Goal: Information Seeking & Learning: Learn about a topic

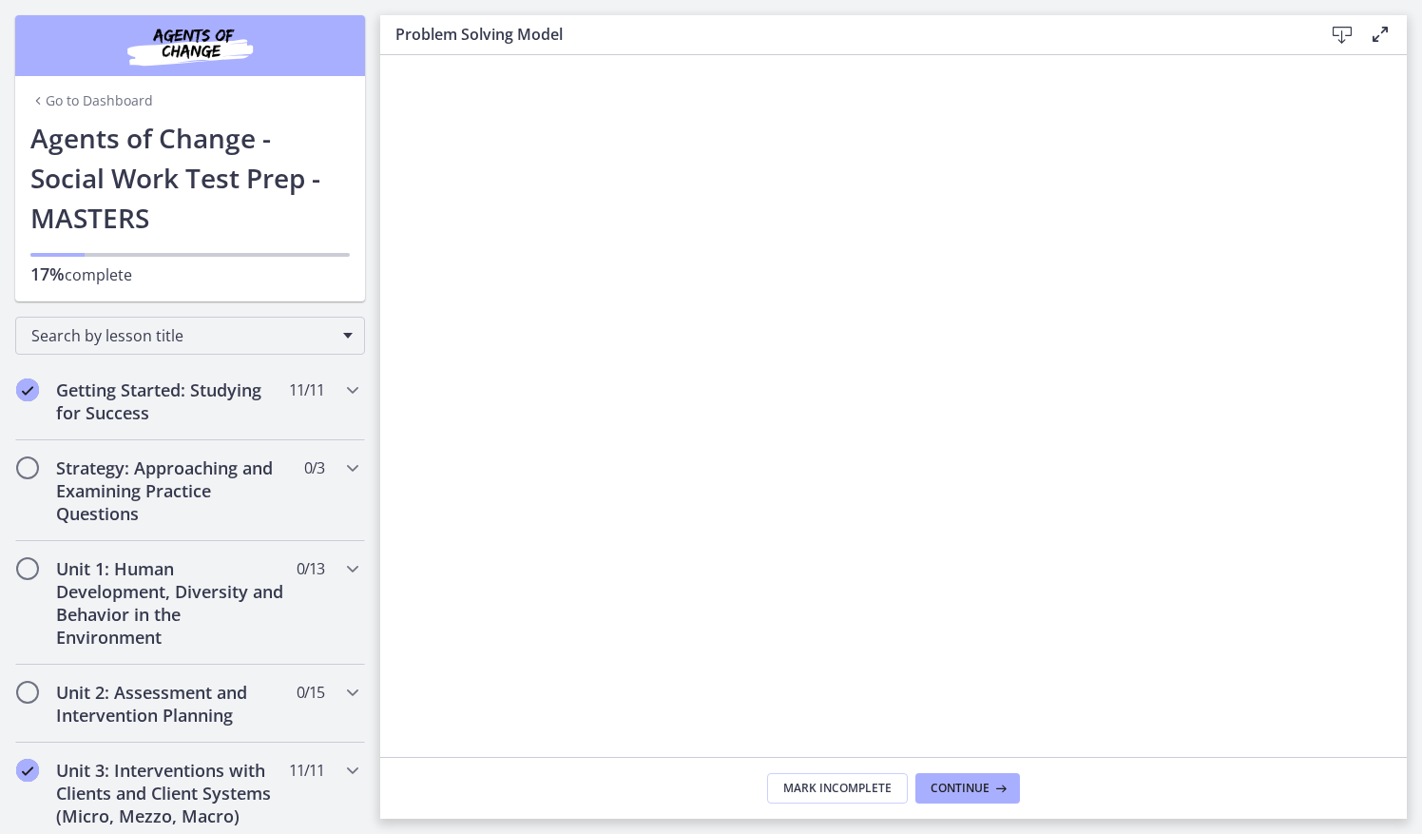
scroll to position [761, 0]
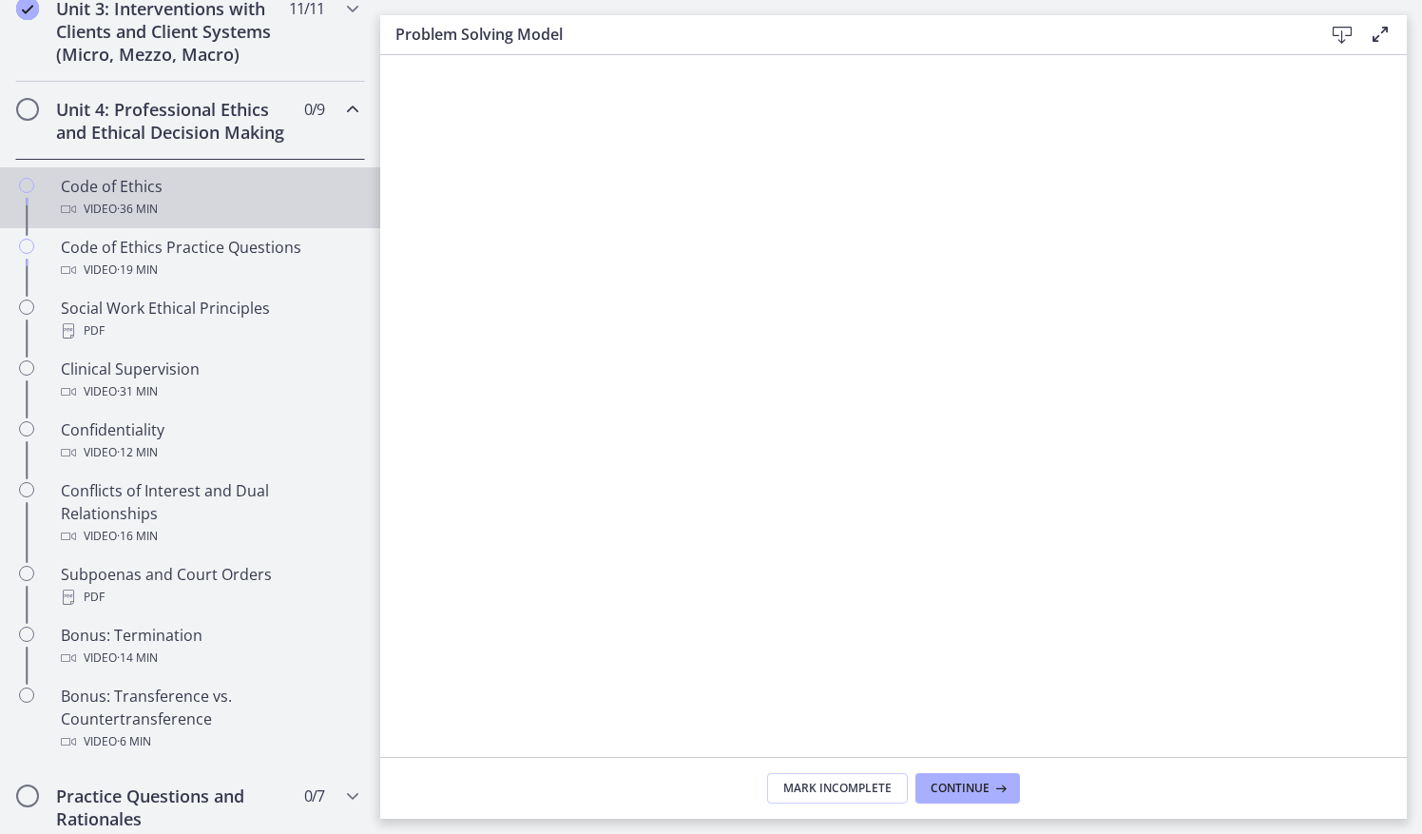
click at [122, 221] on span "· 36 min" at bounding box center [137, 209] width 41 height 23
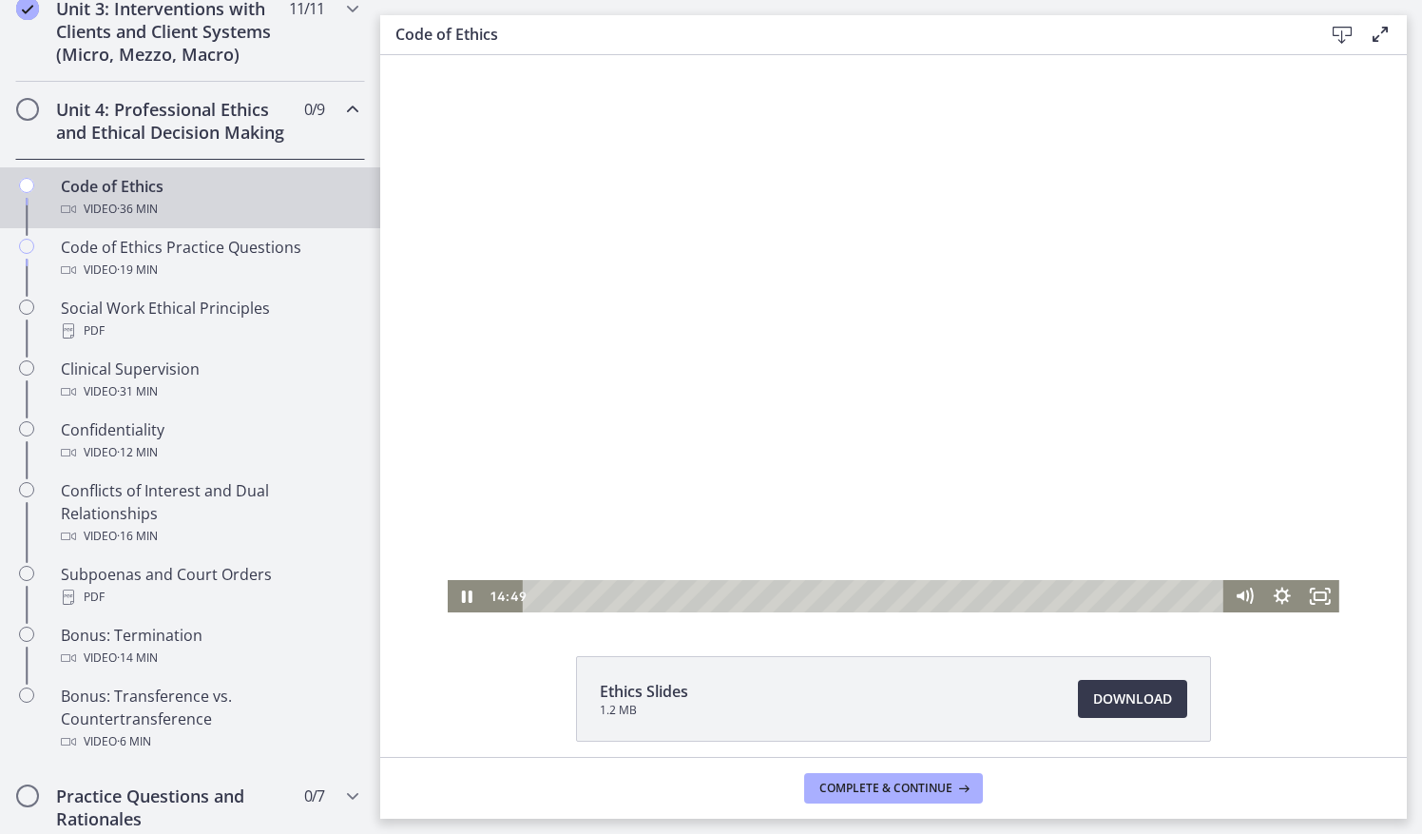
click at [1225, 302] on div at bounding box center [894, 333] width 892 height 557
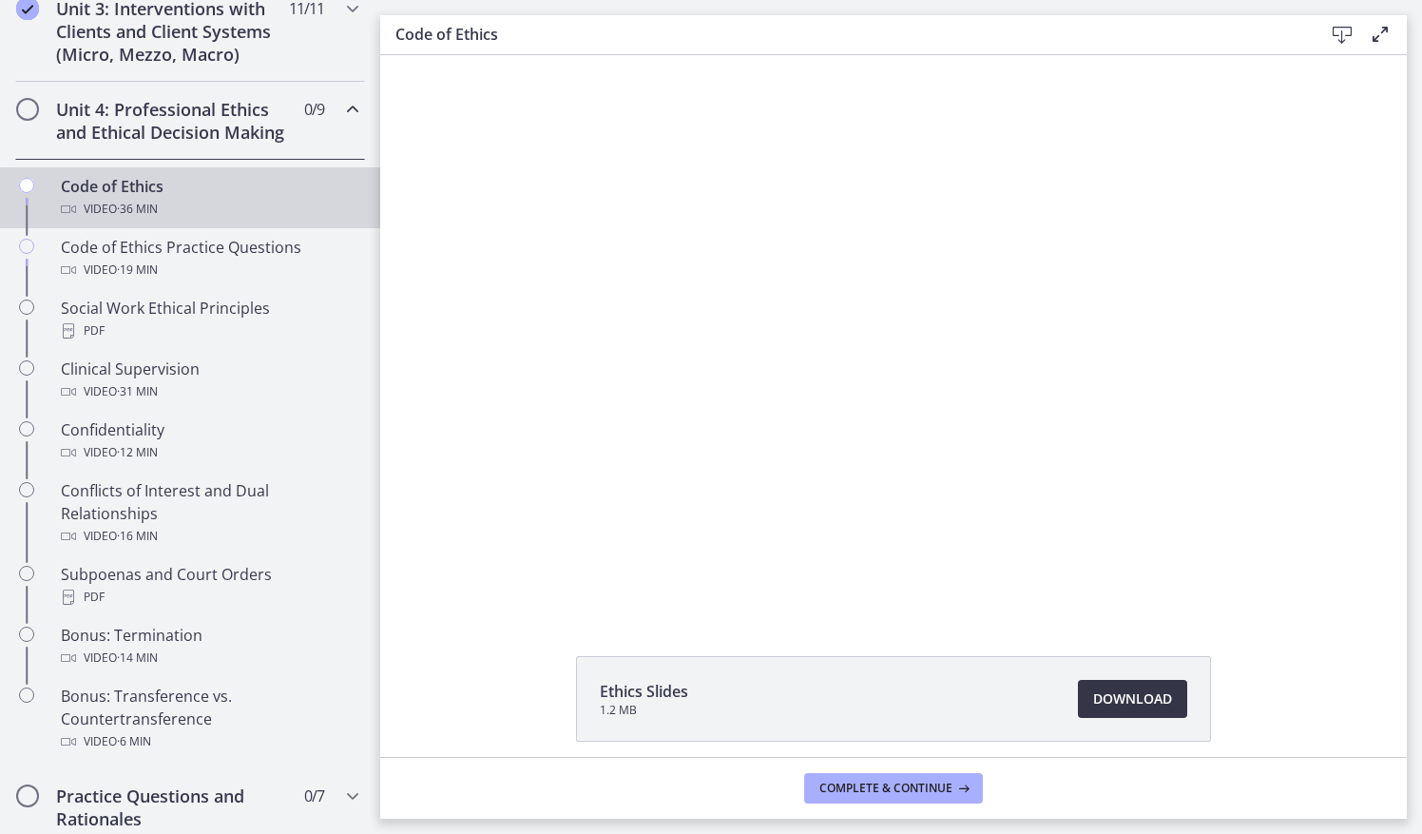
click at [1129, 699] on span "Download Opens in a new window" at bounding box center [1132, 698] width 79 height 23
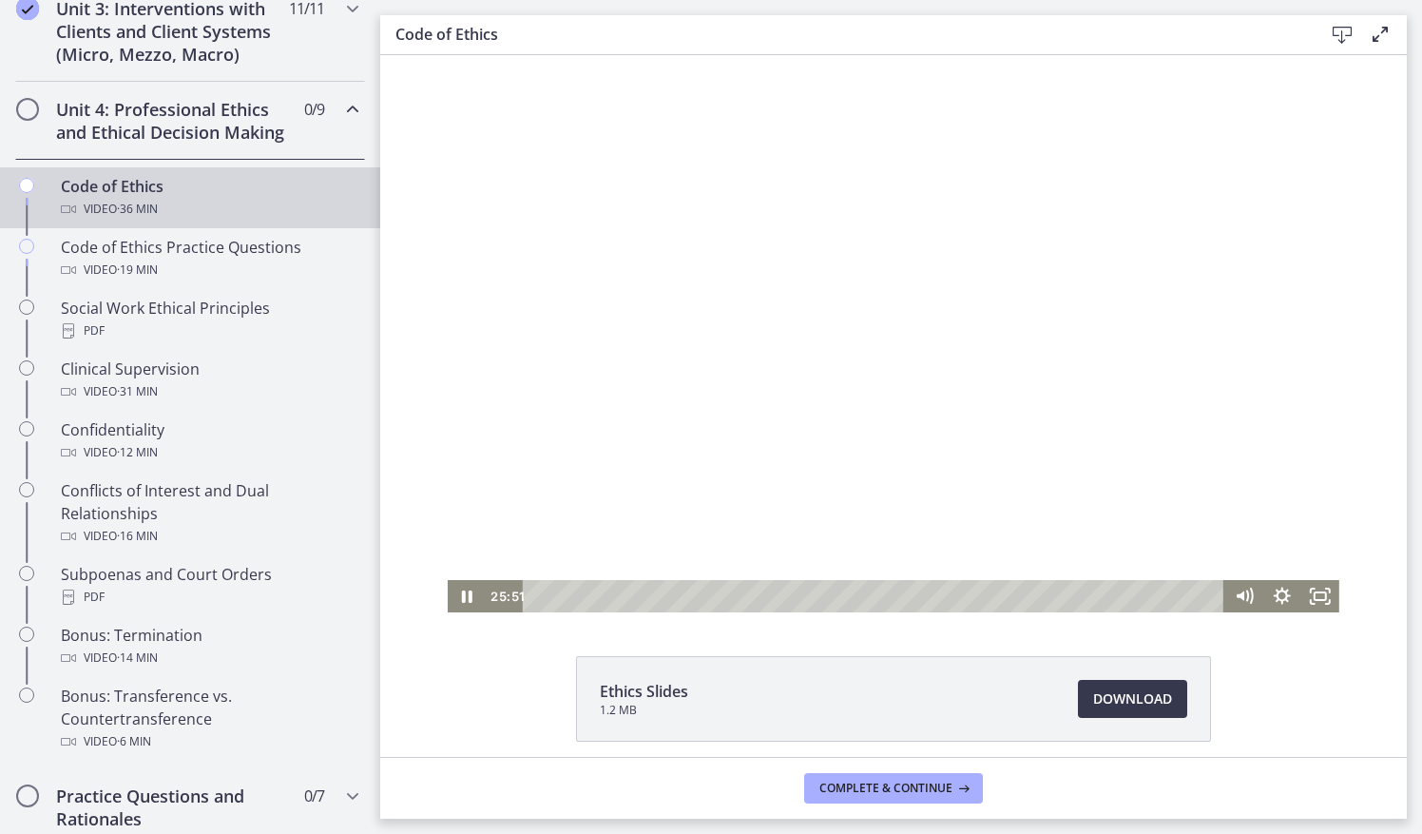
click at [1100, 471] on div at bounding box center [894, 333] width 892 height 557
drag, startPoint x: 654, startPoint y: 490, endPoint x: 551, endPoint y: 511, distance: 104.8
click at [551, 511] on div at bounding box center [894, 333] width 892 height 557
click at [549, 517] on div at bounding box center [894, 333] width 892 height 557
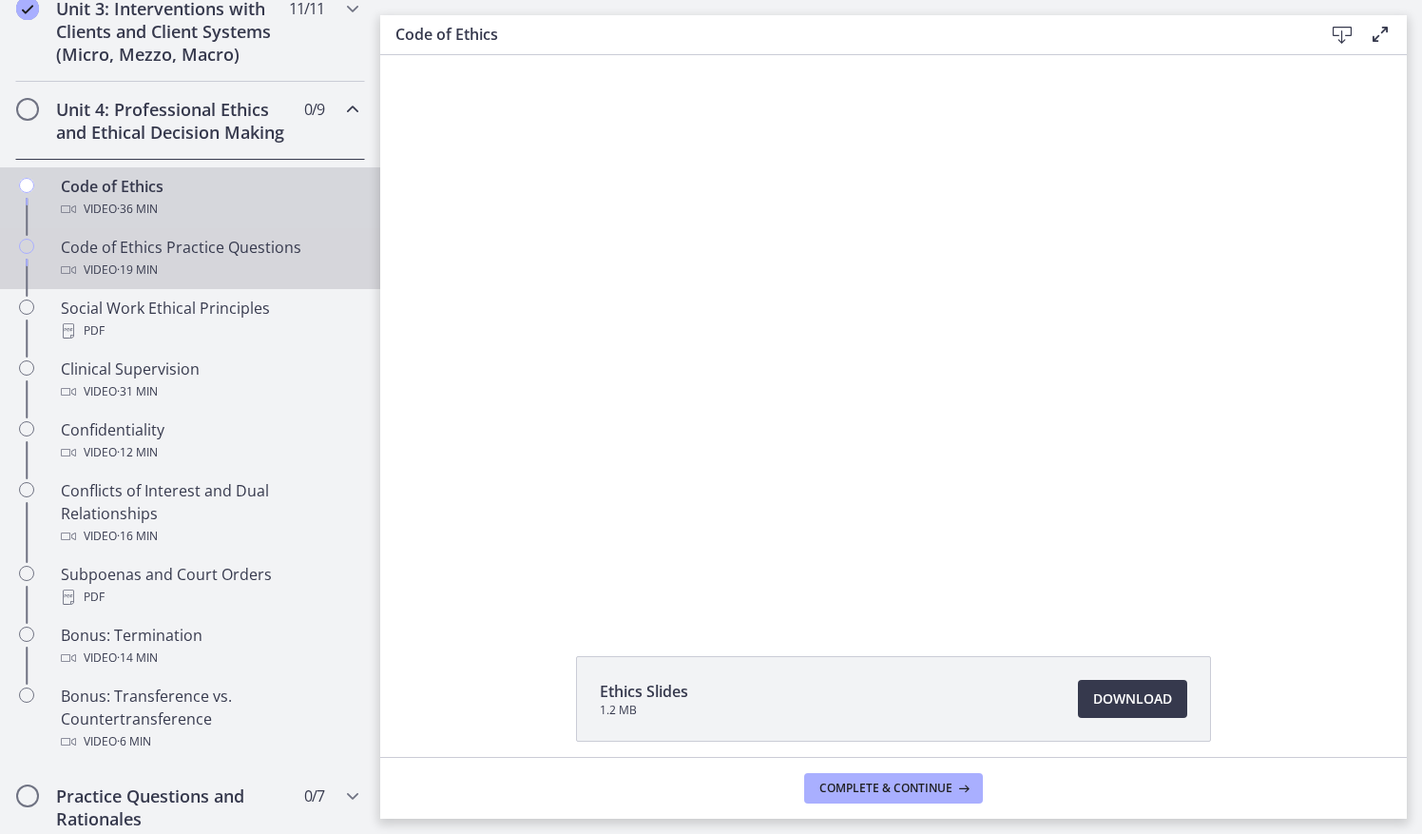
click at [191, 281] on div "Video · 19 min" at bounding box center [209, 270] width 297 height 23
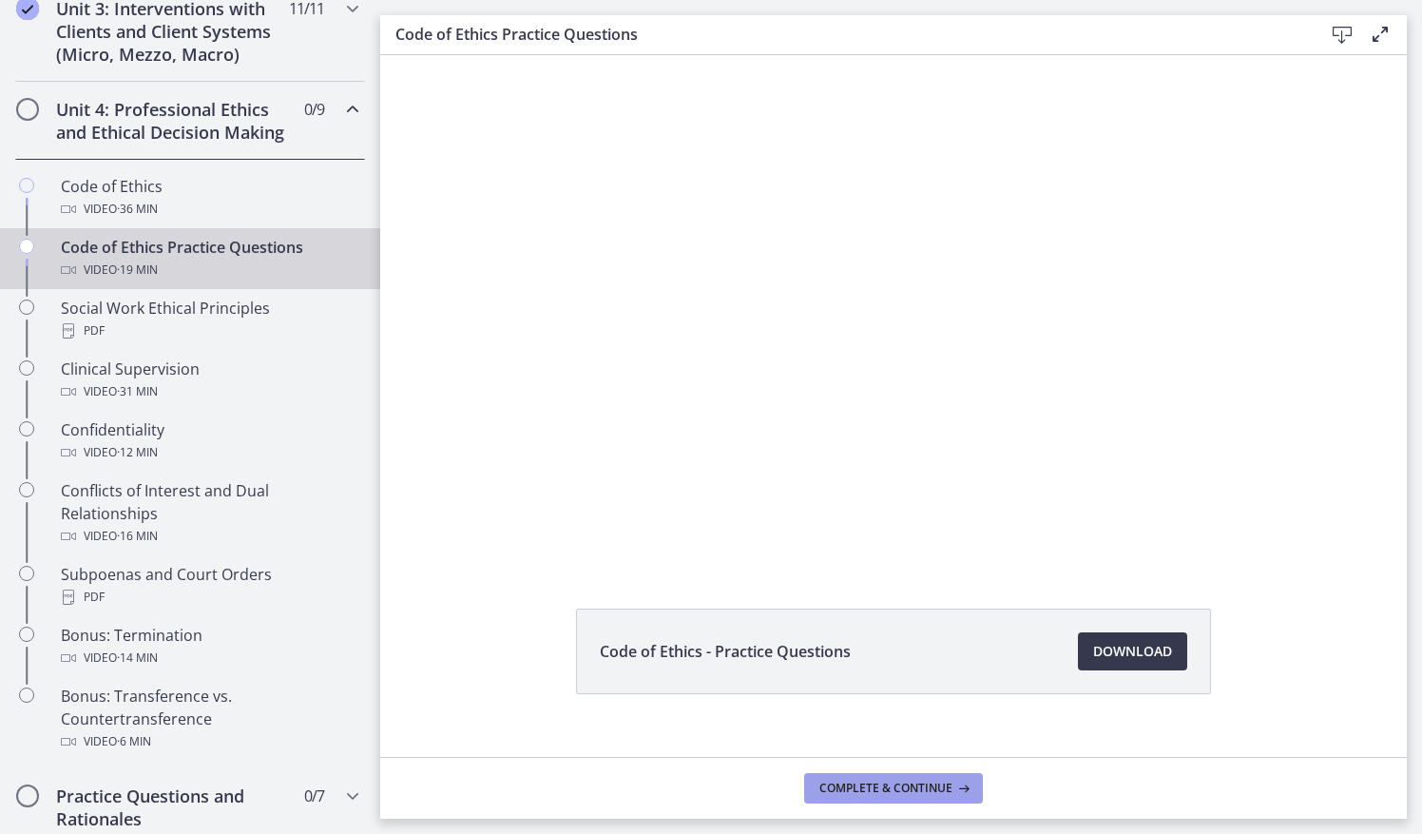
click at [925, 786] on span "Complete & continue" at bounding box center [885, 787] width 133 height 15
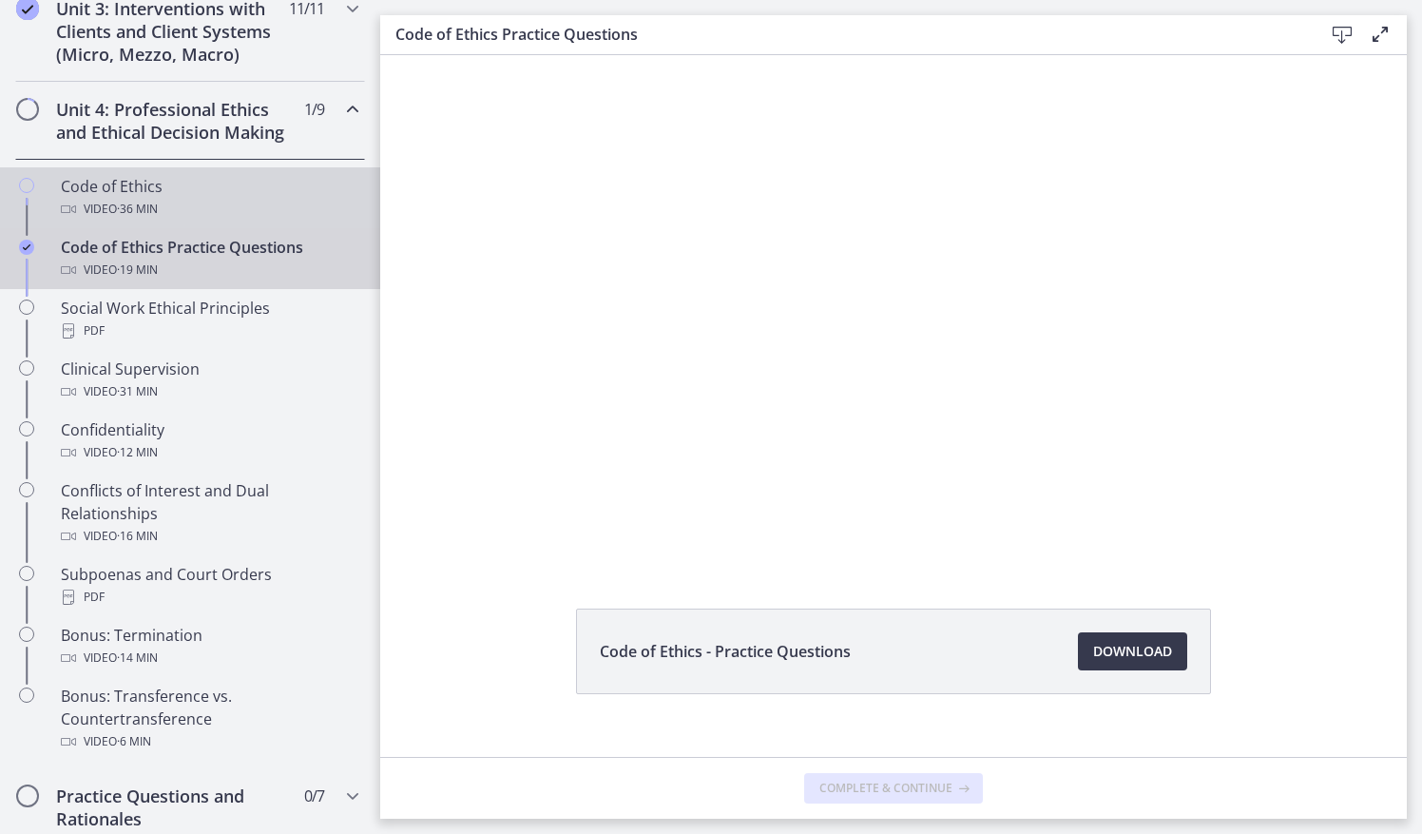
click at [118, 215] on div "Code of Ethics Video · 36 min" at bounding box center [209, 198] width 297 height 46
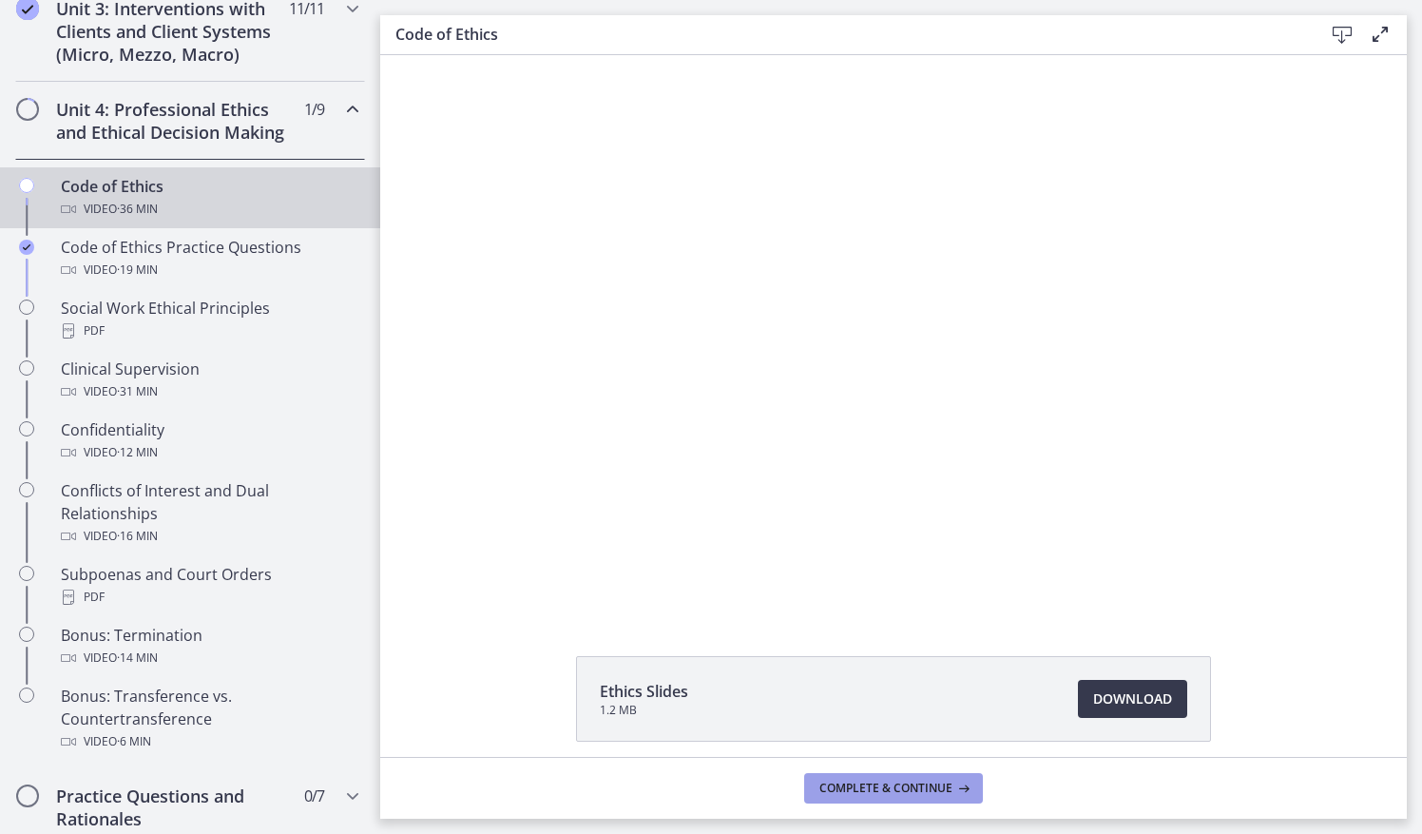
click at [934, 782] on span "Complete & continue" at bounding box center [885, 787] width 133 height 15
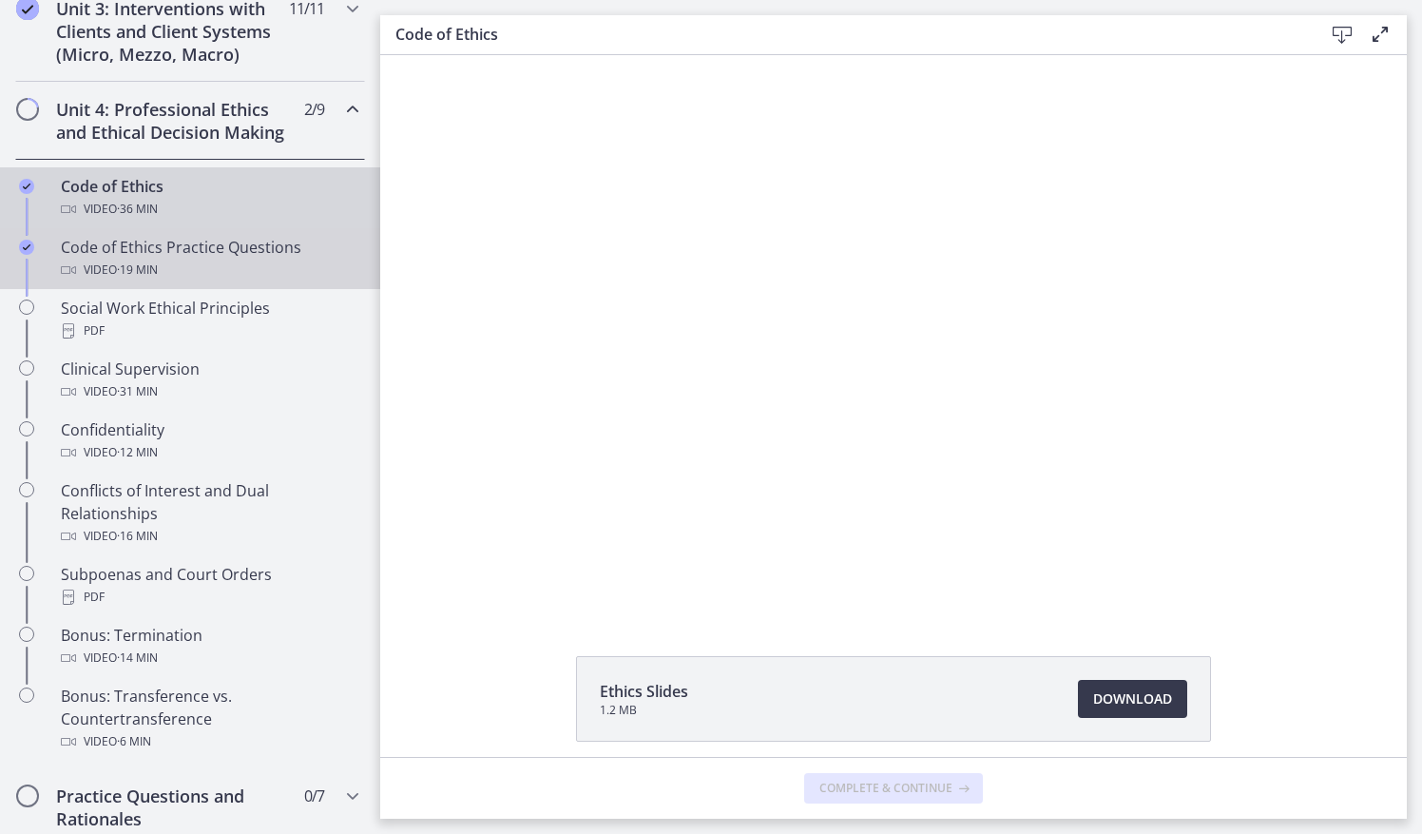
click at [266, 269] on div "Code of Ethics Practice Questions Video · 19 min" at bounding box center [209, 259] width 297 height 46
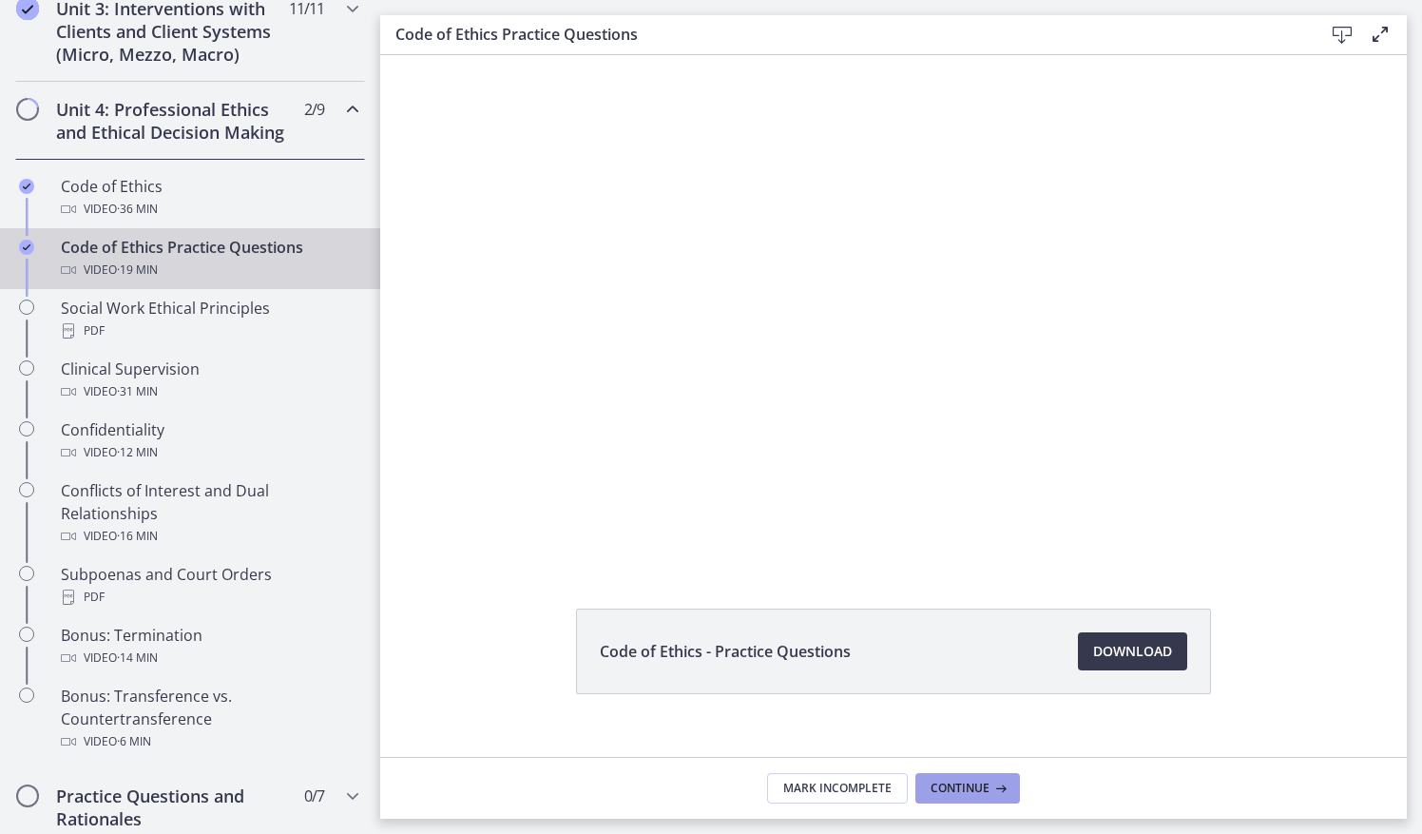
click at [975, 793] on span "Continue" at bounding box center [960, 787] width 59 height 15
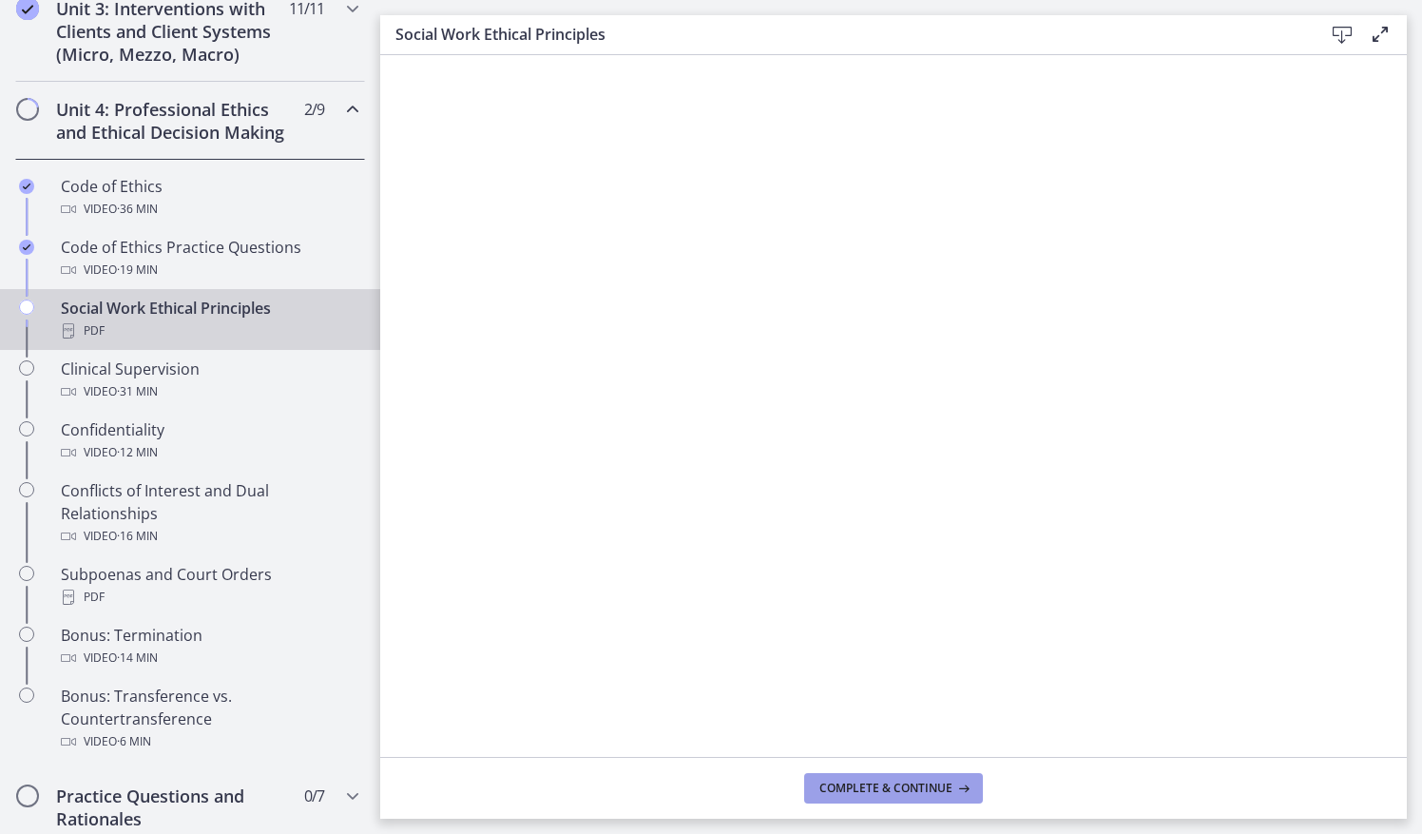
click at [922, 790] on span "Complete & continue" at bounding box center [885, 787] width 133 height 15
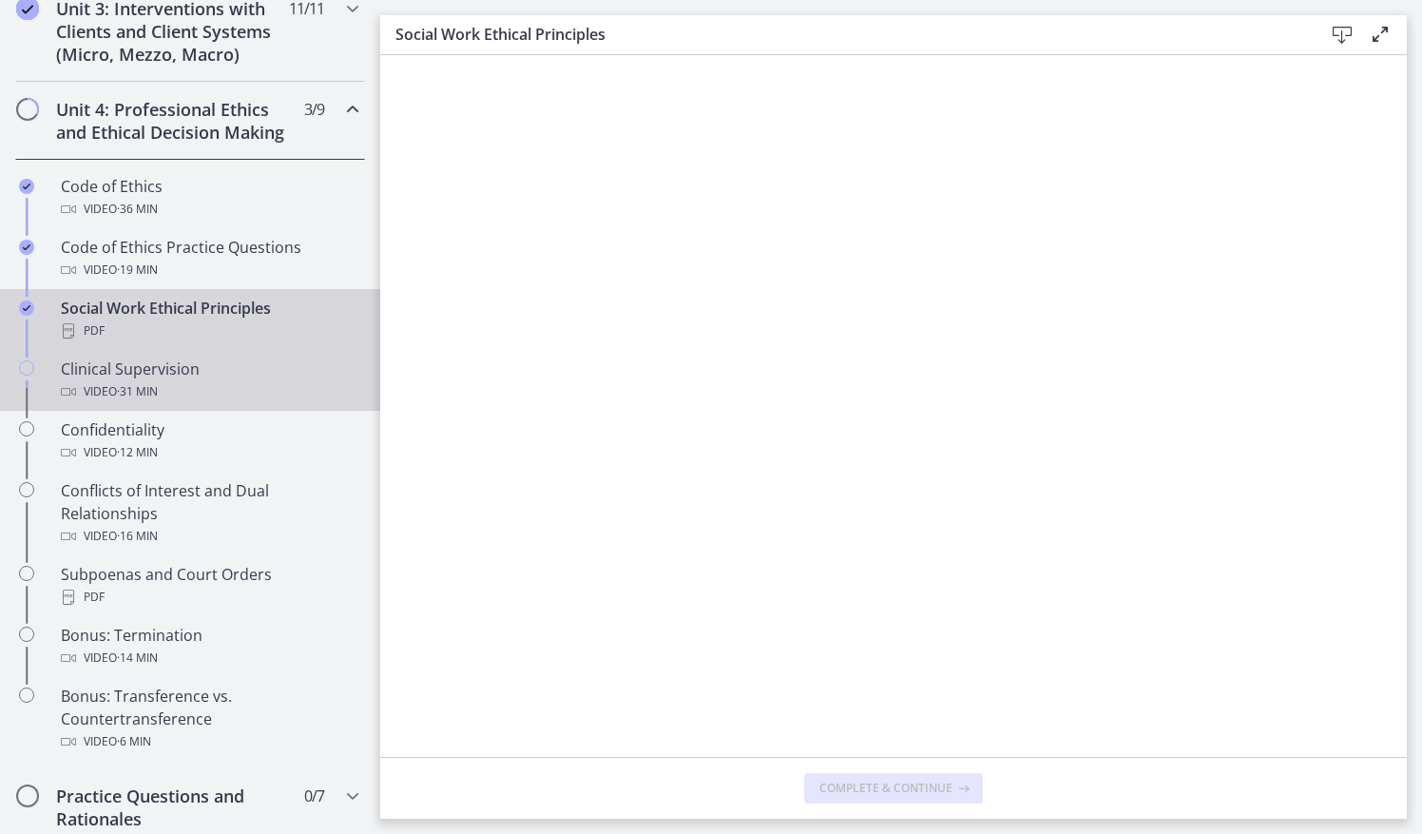
click at [241, 396] on div "Clinical Supervision Video · 31 min" at bounding box center [209, 380] width 297 height 46
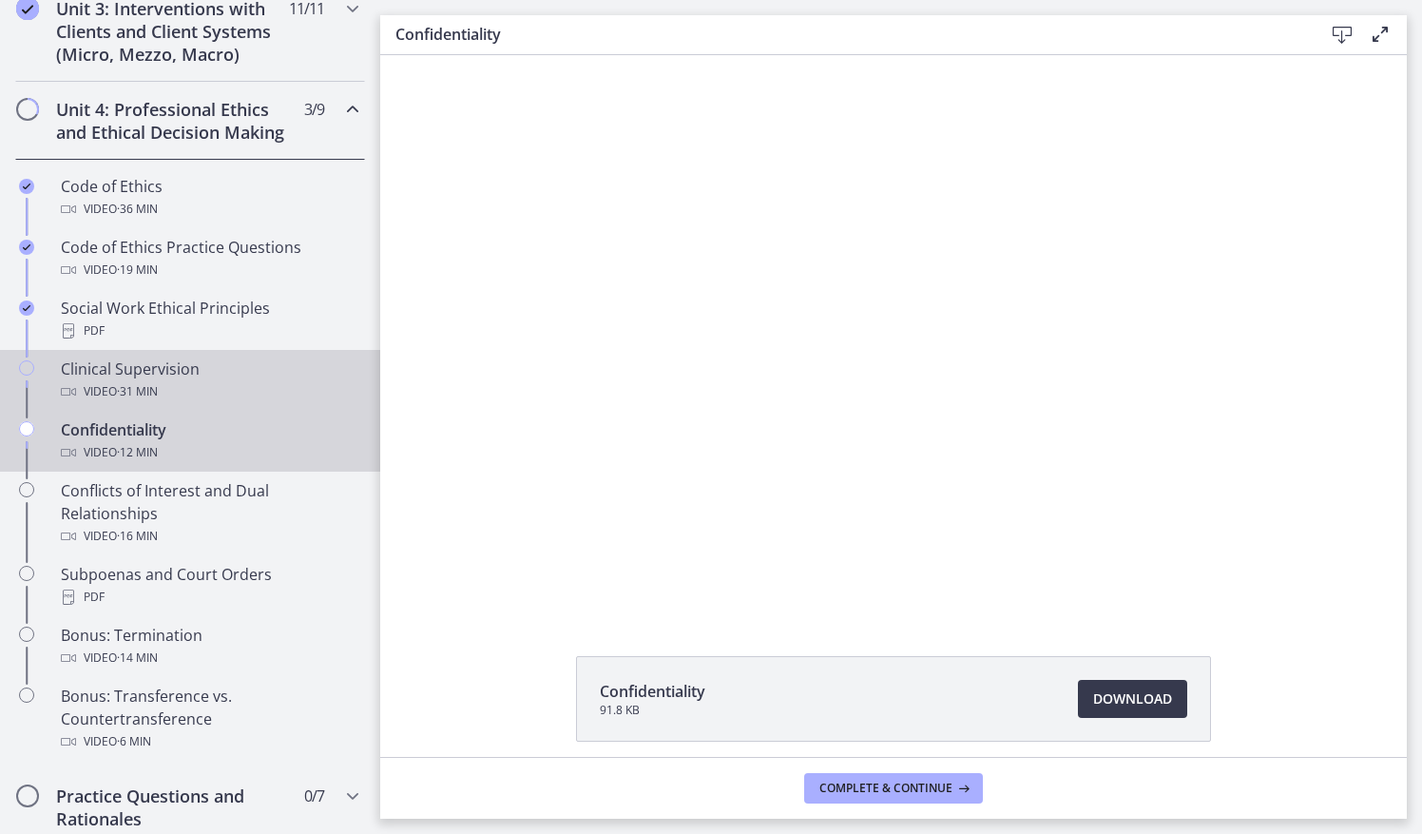
click at [241, 396] on div "Clinical Supervision Video · 31 min" at bounding box center [209, 380] width 297 height 46
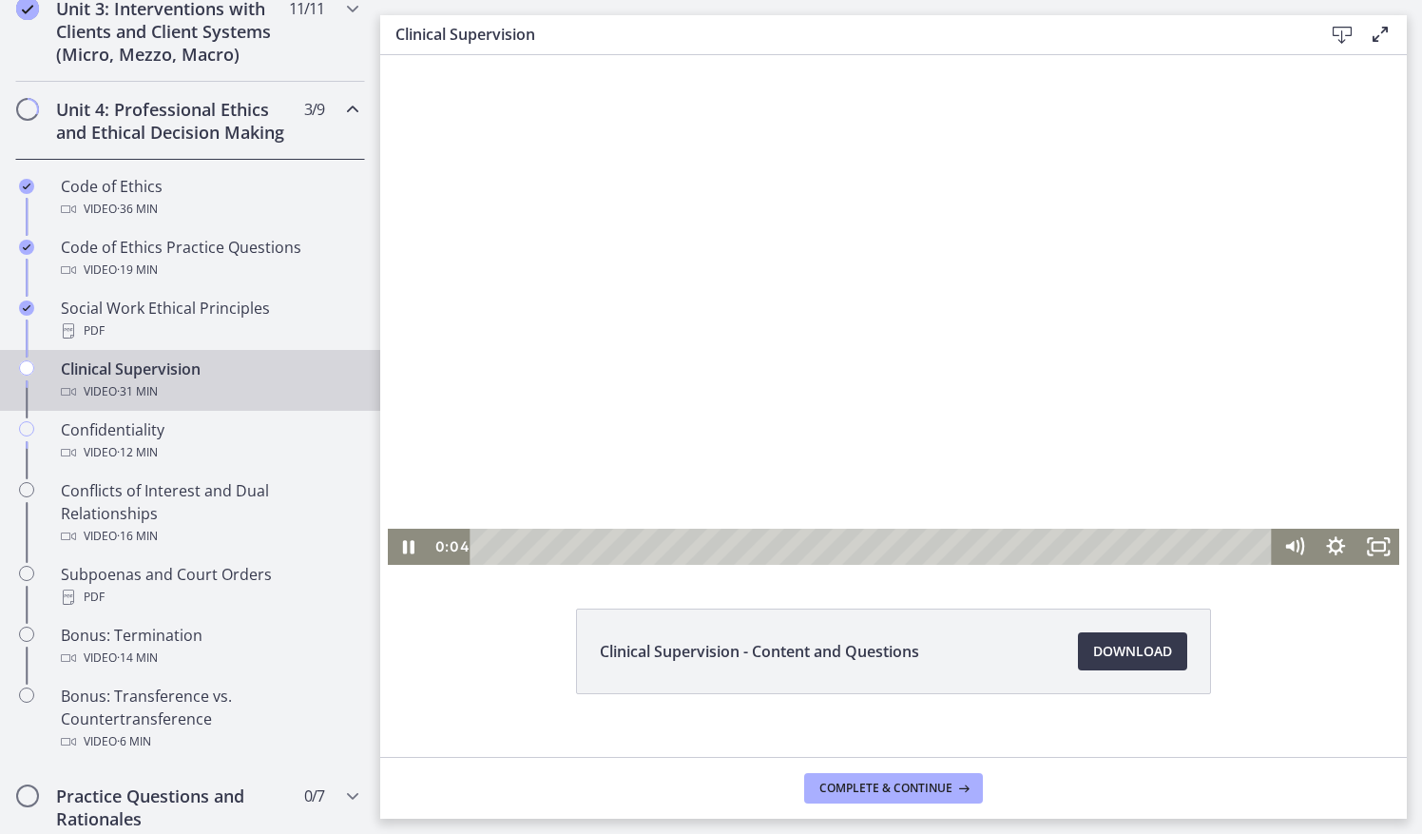
click at [765, 436] on div at bounding box center [894, 309] width 1012 height 509
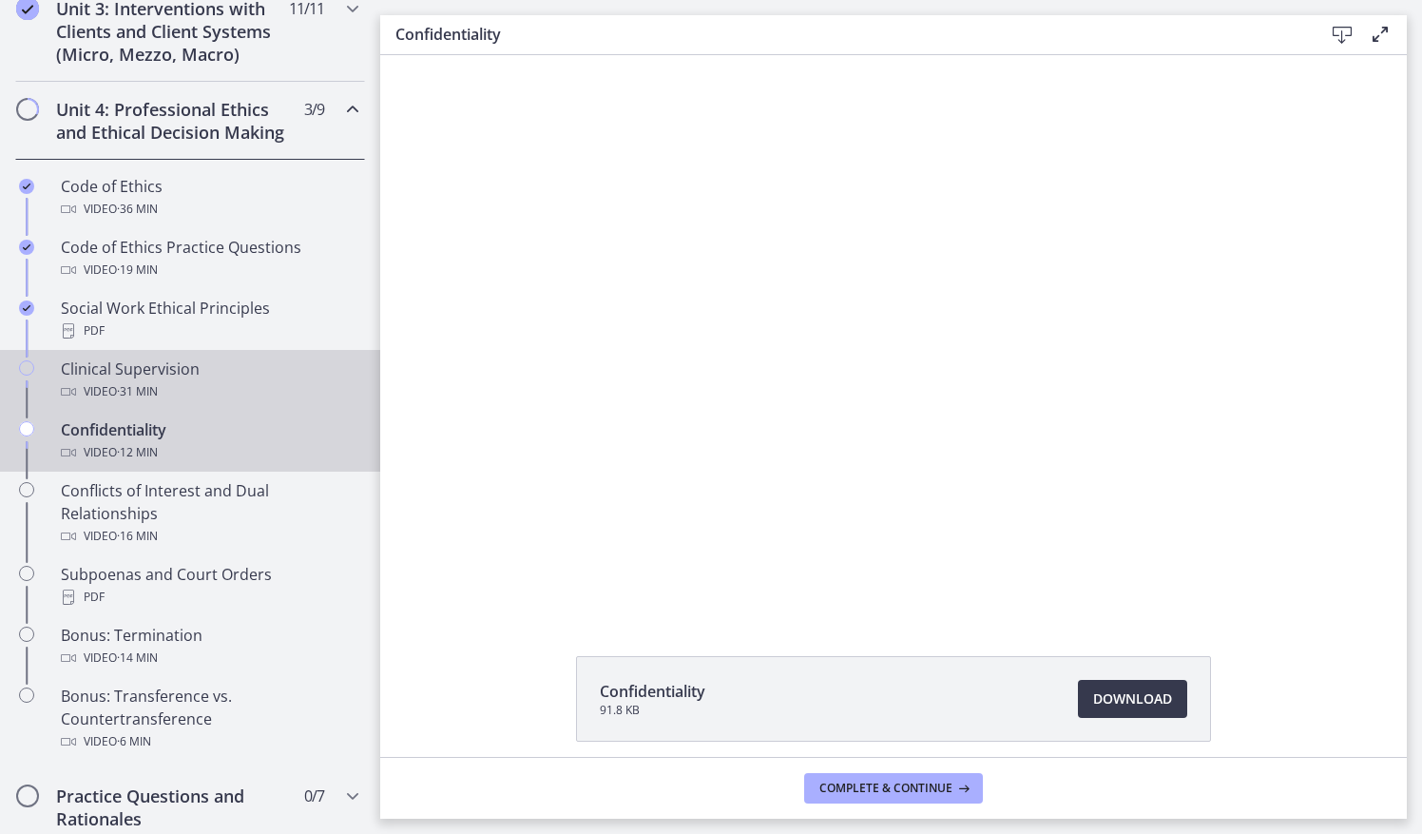
click at [211, 393] on div "Clinical Supervision Video · 31 min" at bounding box center [209, 380] width 297 height 46
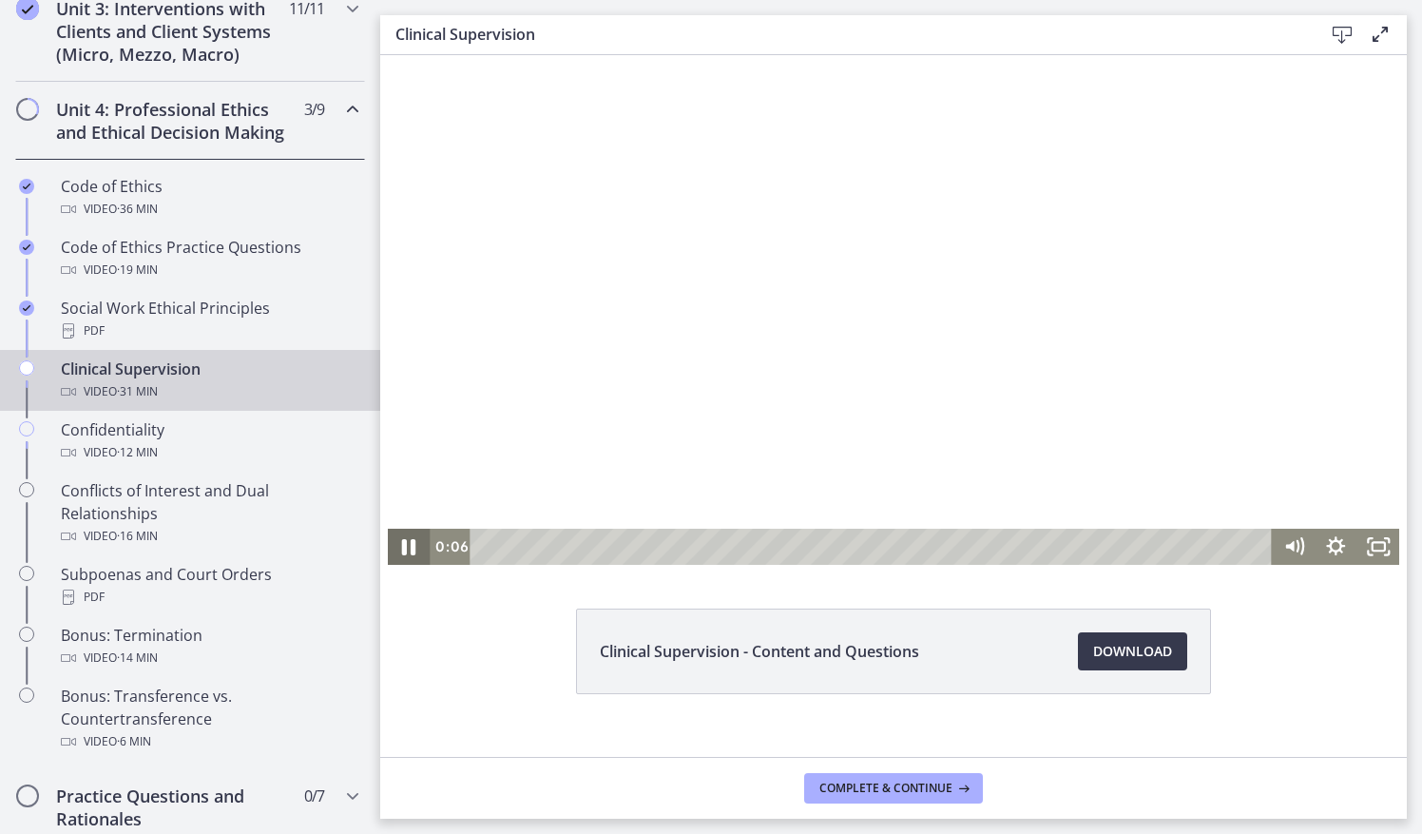
click at [406, 544] on icon "Pause" at bounding box center [409, 547] width 14 height 16
click at [403, 537] on icon "Play Video" at bounding box center [410, 546] width 42 height 36
drag, startPoint x: 1348, startPoint y: 165, endPoint x: 1339, endPoint y: 194, distance: 29.8
click at [1339, 194] on div at bounding box center [894, 309] width 1012 height 509
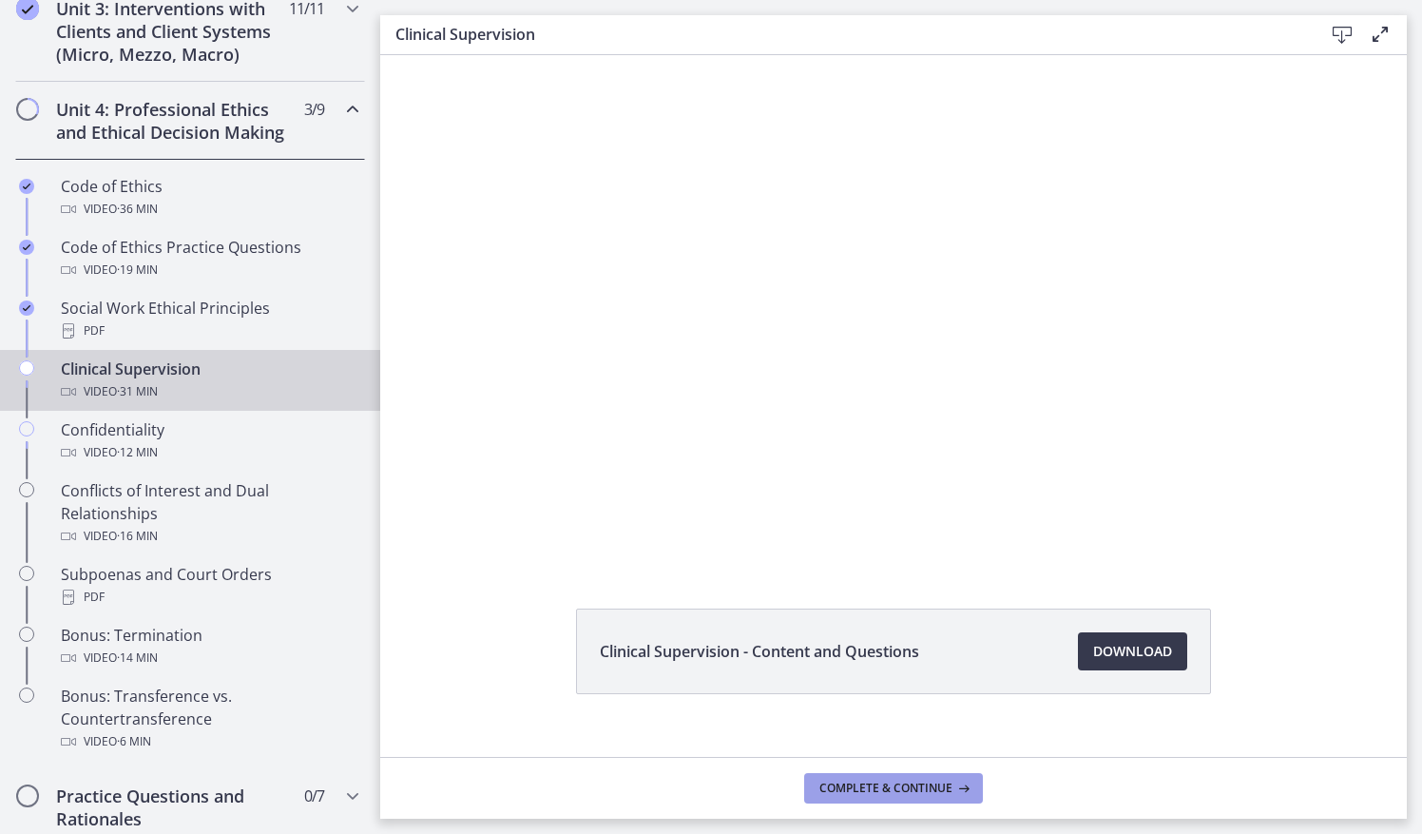
click at [892, 793] on span "Complete & continue" at bounding box center [885, 787] width 133 height 15
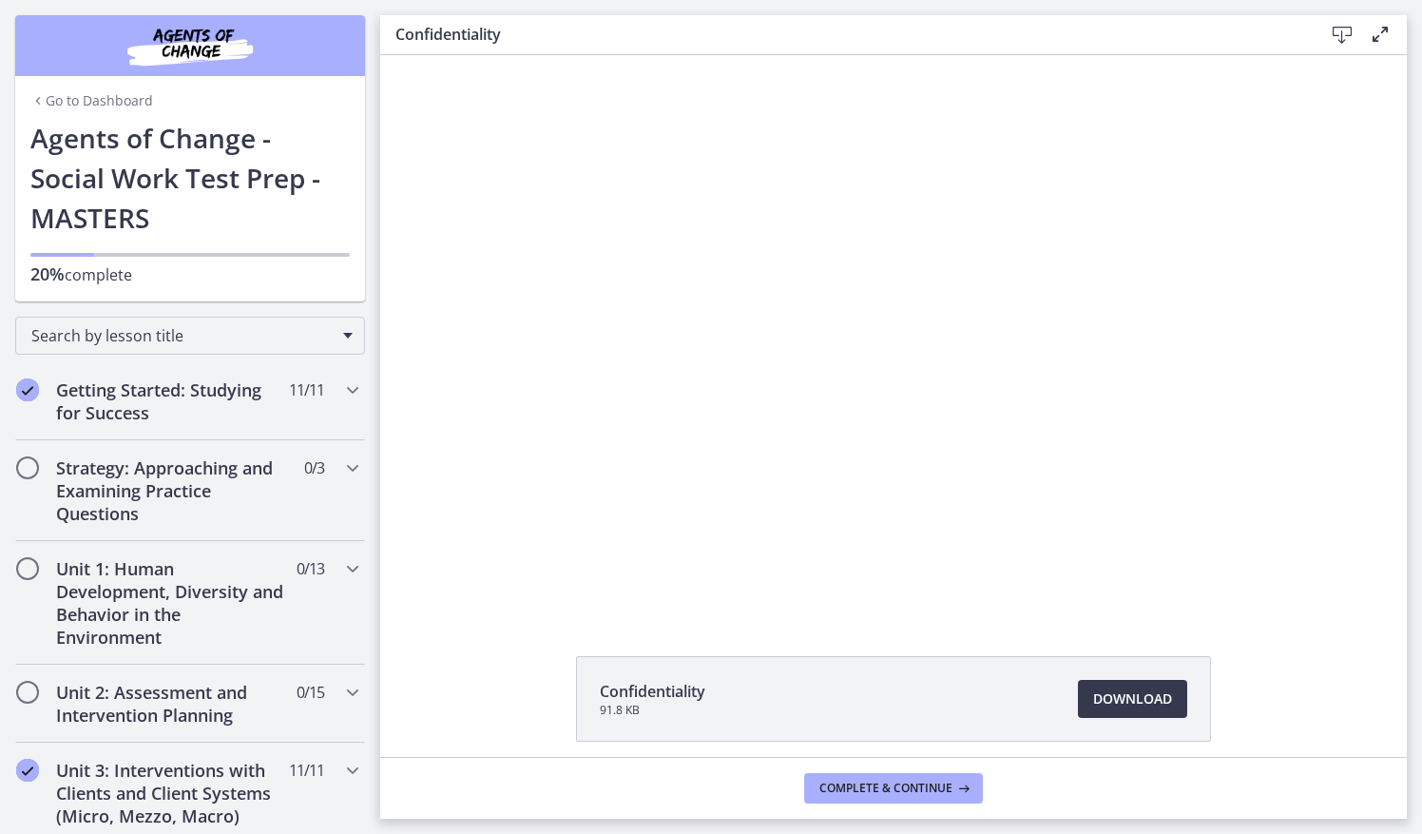
scroll to position [761, 0]
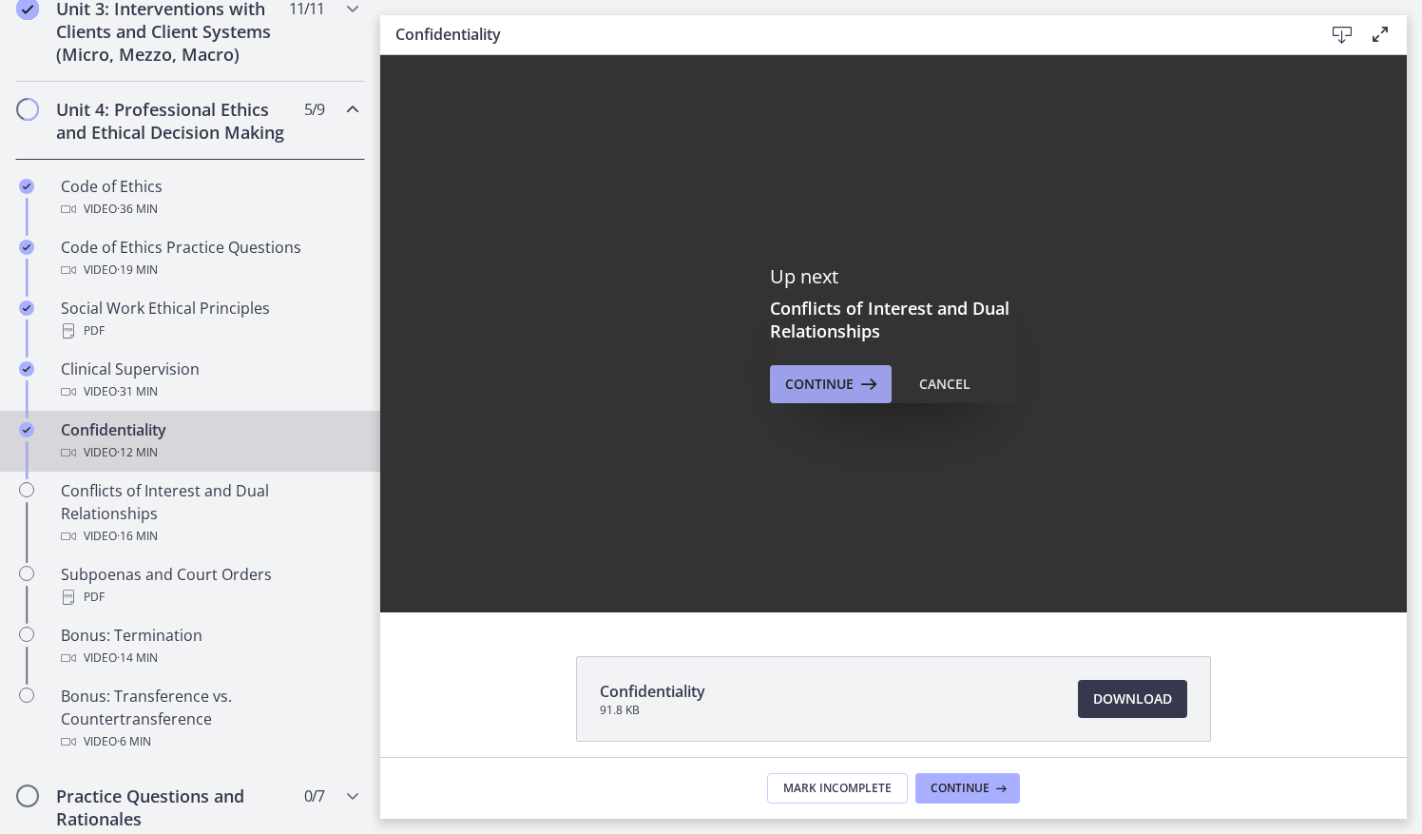
click at [842, 373] on span "Continue" at bounding box center [819, 384] width 68 height 23
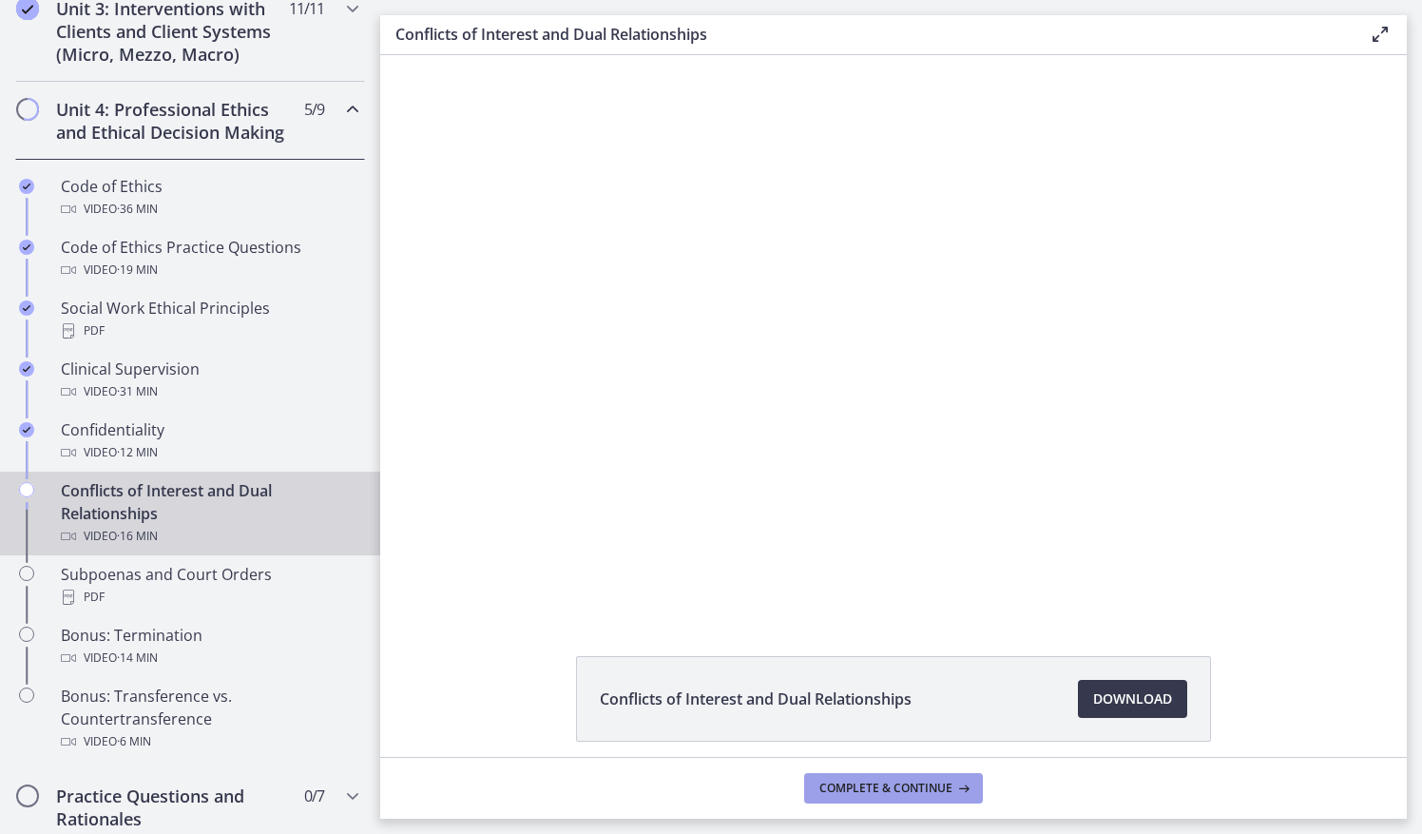
click at [943, 792] on span "Complete & continue" at bounding box center [885, 787] width 133 height 15
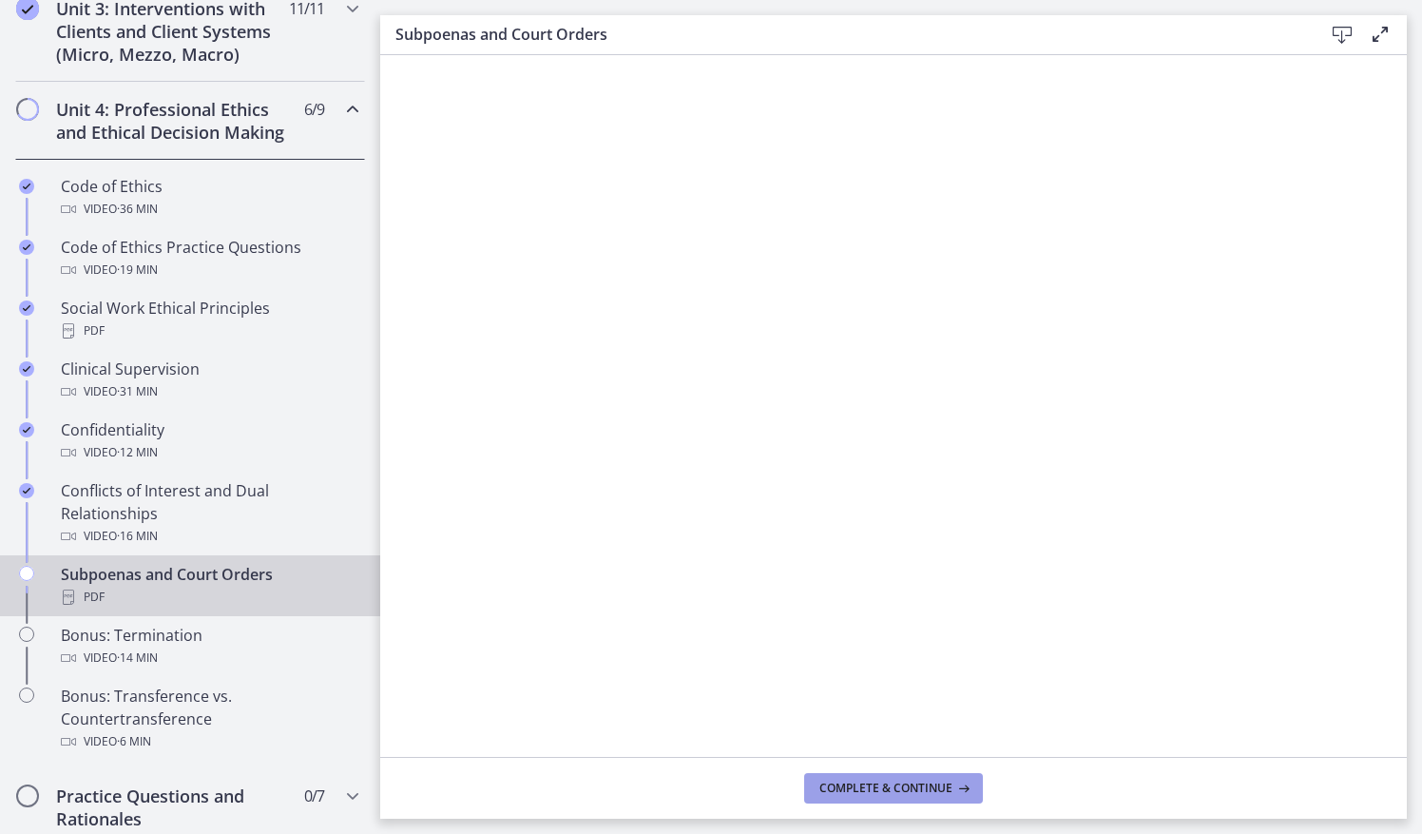
click at [890, 792] on span "Complete & continue" at bounding box center [885, 787] width 133 height 15
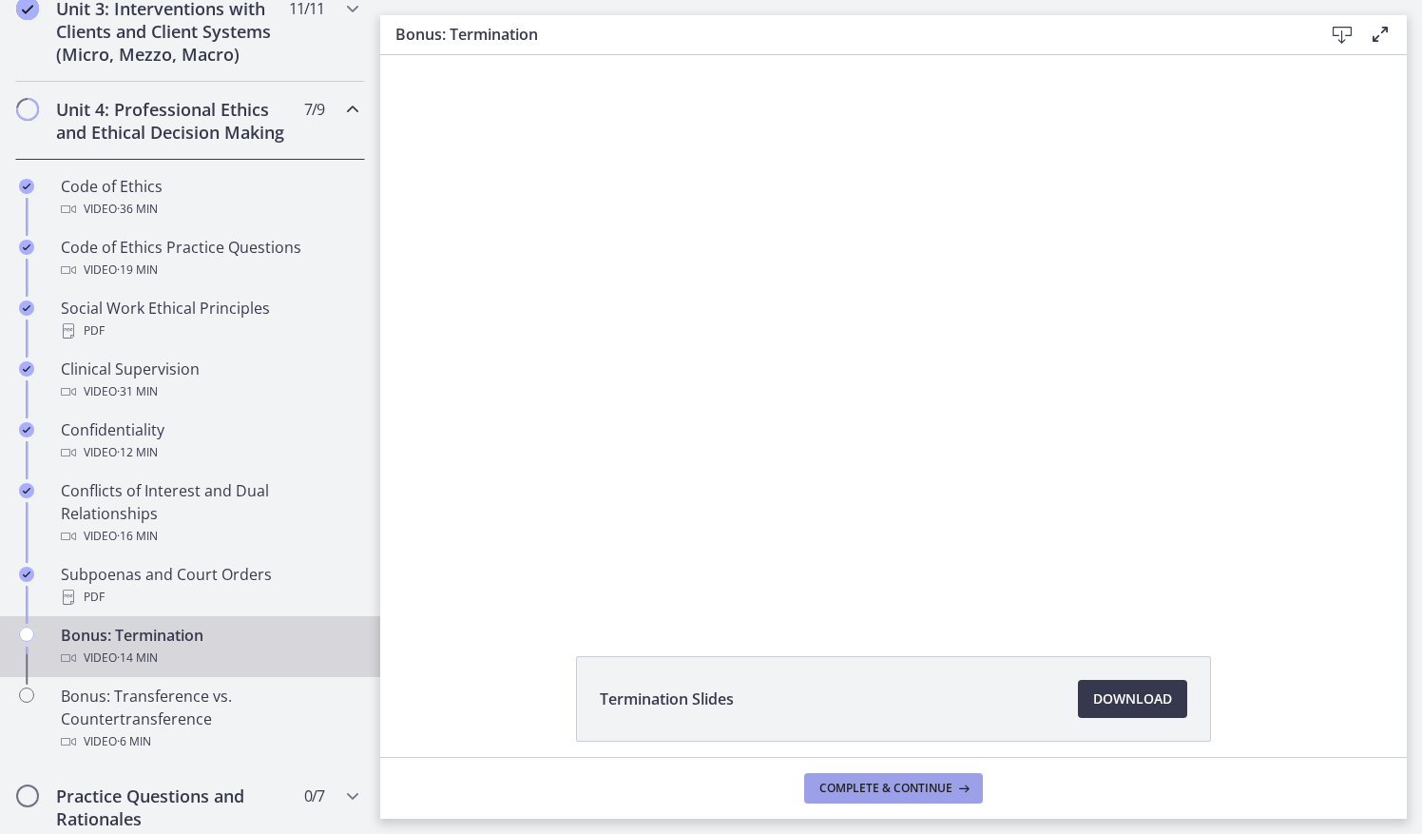
click at [865, 791] on span "Complete & continue" at bounding box center [885, 787] width 133 height 15
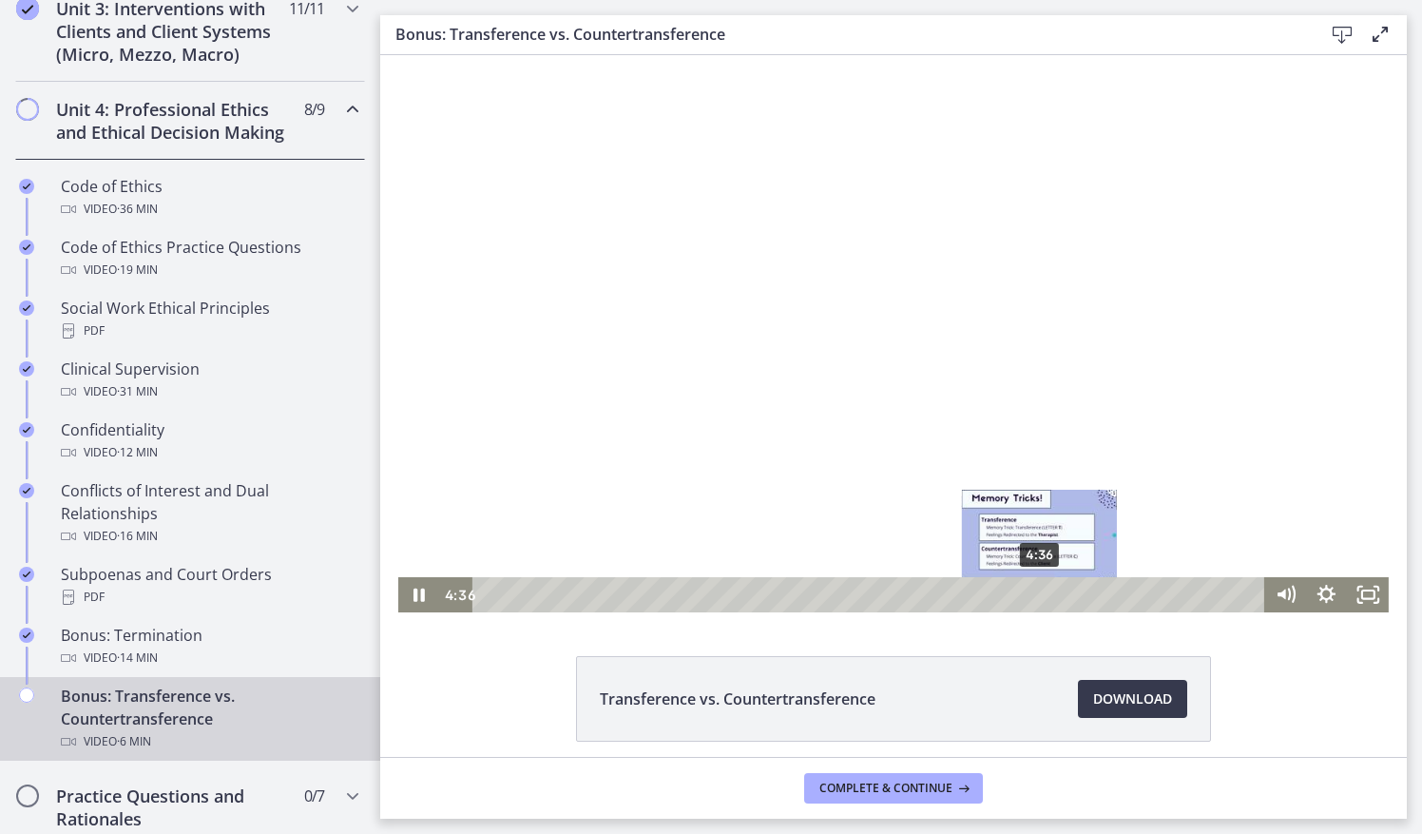
click at [1032, 597] on div "4:36" at bounding box center [871, 594] width 766 height 35
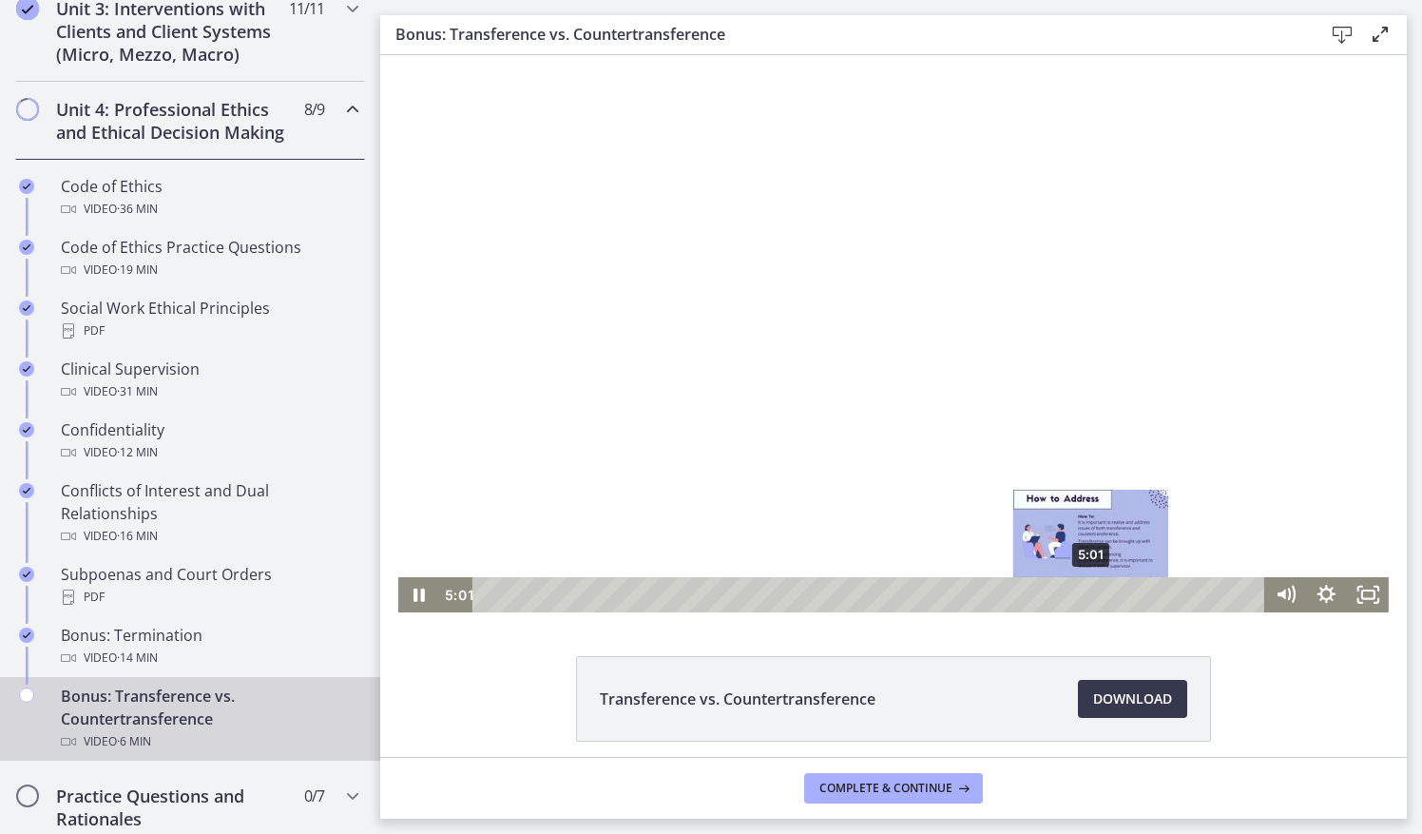
click at [1084, 596] on div "5:01" at bounding box center [871, 594] width 766 height 35
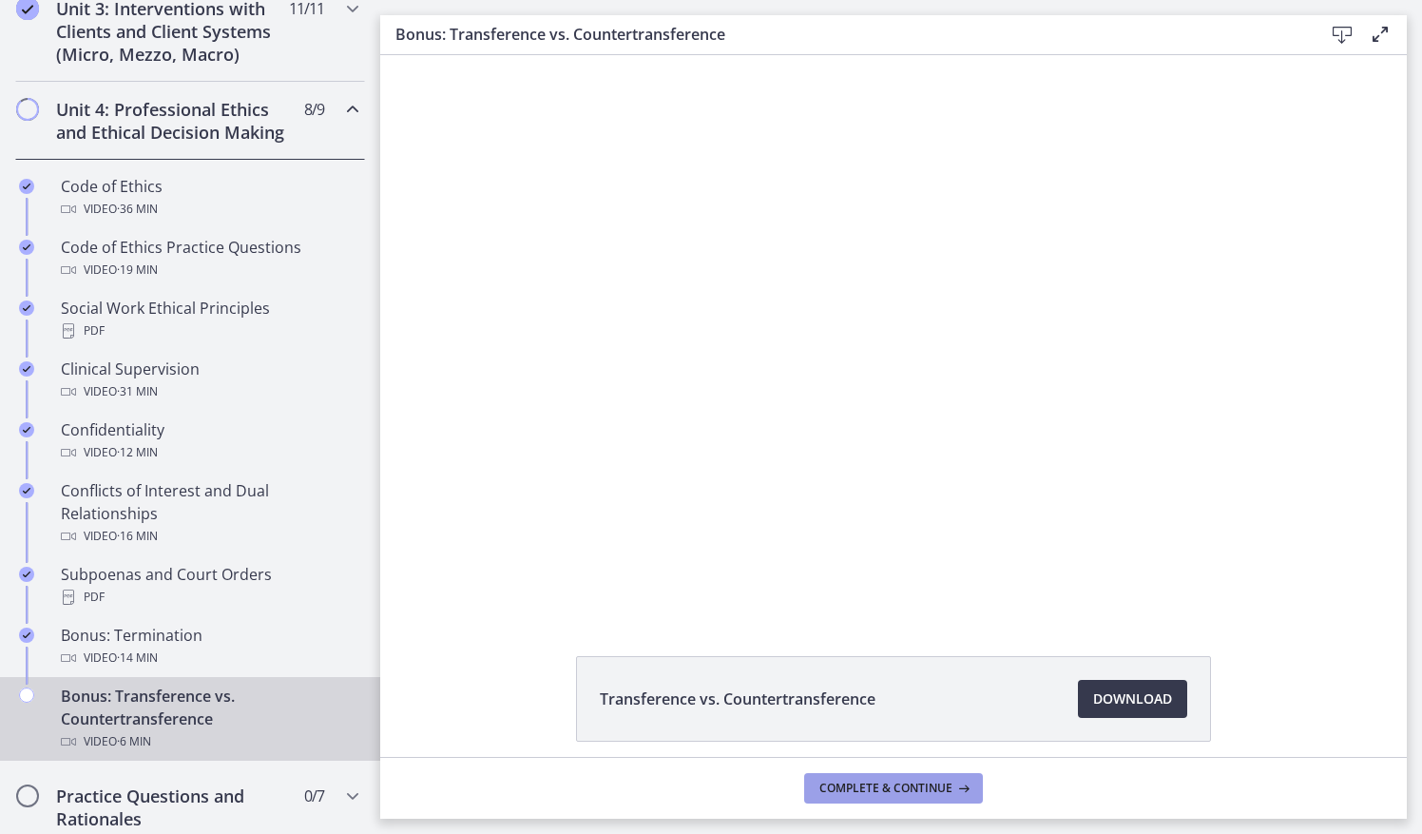
click at [855, 792] on span "Complete & continue" at bounding box center [885, 787] width 133 height 15
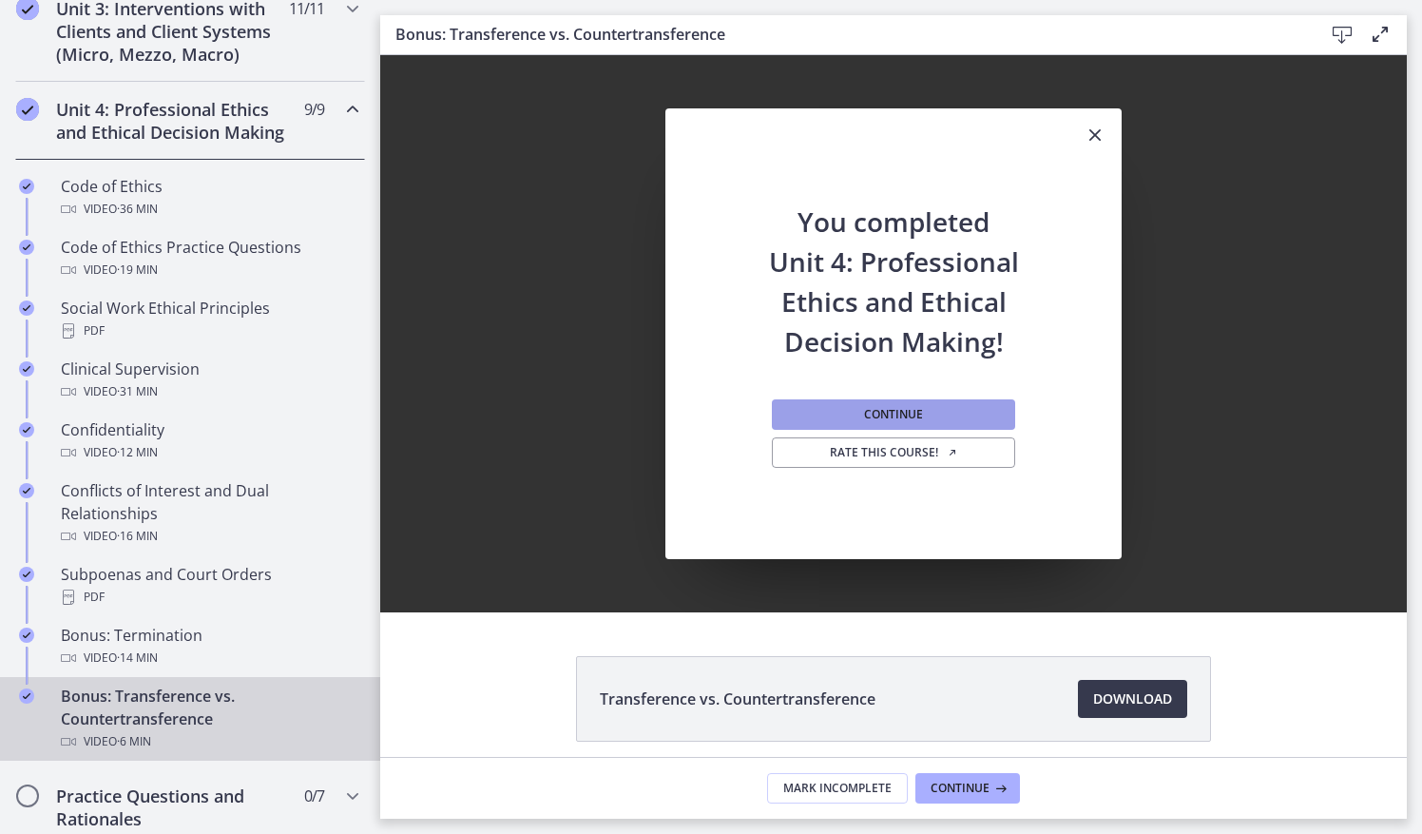
click at [943, 407] on button "Continue" at bounding box center [893, 414] width 243 height 30
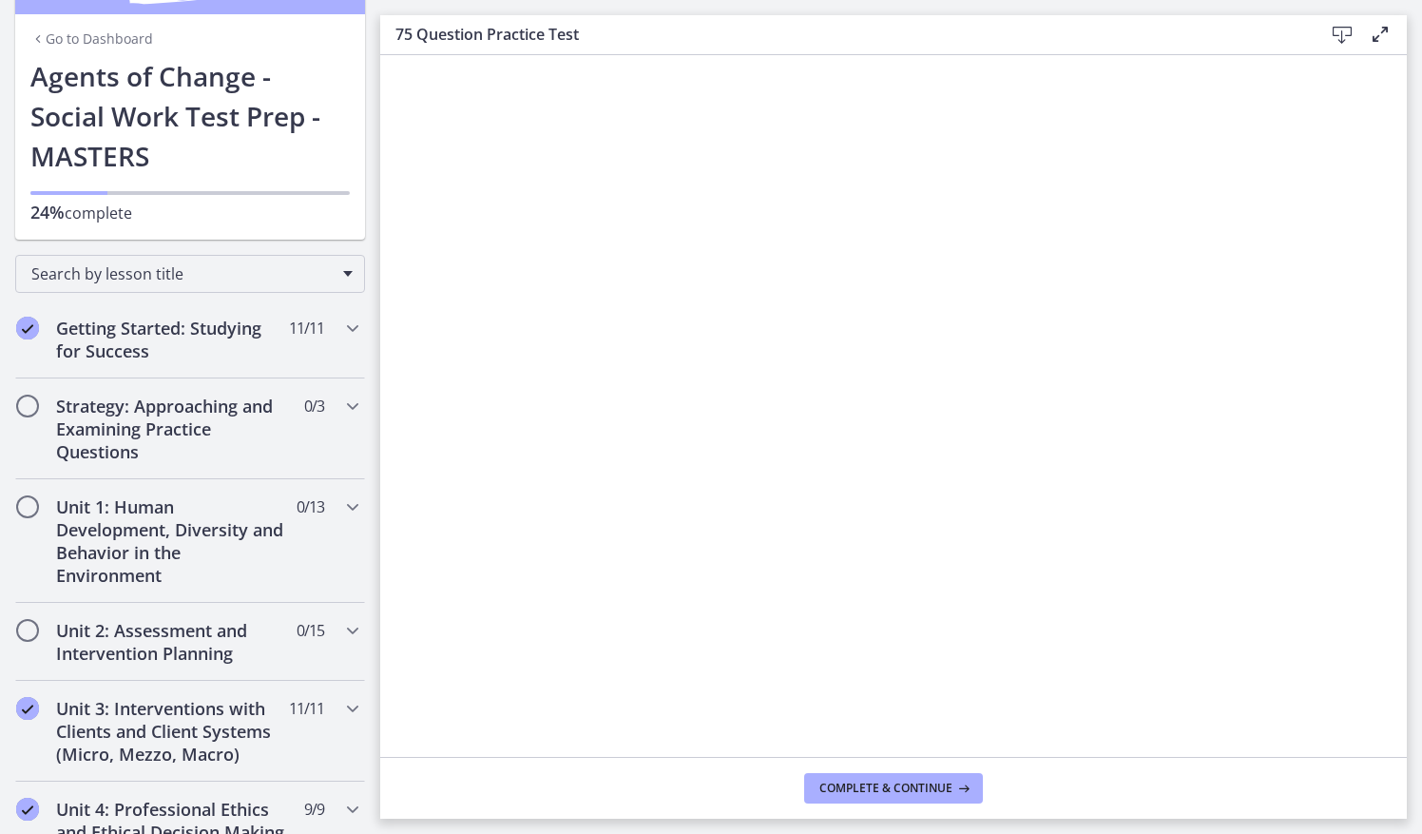
scroll to position [66, 0]
